Goal: Transaction & Acquisition: Book appointment/travel/reservation

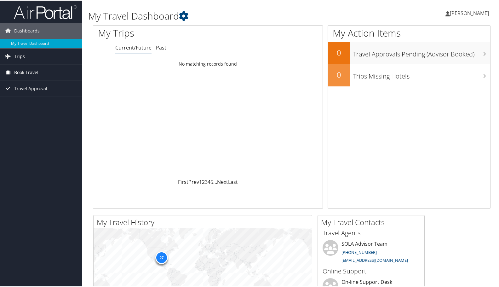
click at [28, 74] on span "Book Travel" at bounding box center [26, 72] width 24 height 16
click at [29, 95] on link "Book/Manage Online Trips" at bounding box center [41, 93] width 82 height 9
click at [51, 74] on link "Book Travel" at bounding box center [41, 72] width 82 height 16
click at [42, 97] on link "Book/Manage Online Trips" at bounding box center [41, 93] width 82 height 9
click at [38, 70] on span "Book Travel" at bounding box center [26, 72] width 24 height 16
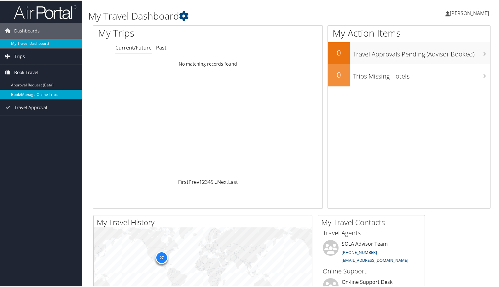
click at [38, 96] on link "Book/Manage Online Trips" at bounding box center [41, 93] width 82 height 9
